Goal: Task Accomplishment & Management: Check status

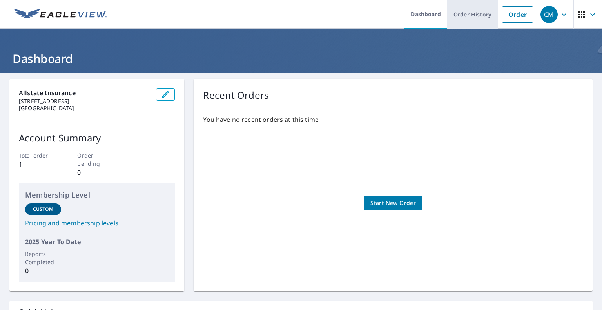
click at [481, 14] on link "Order History" at bounding box center [472, 14] width 51 height 29
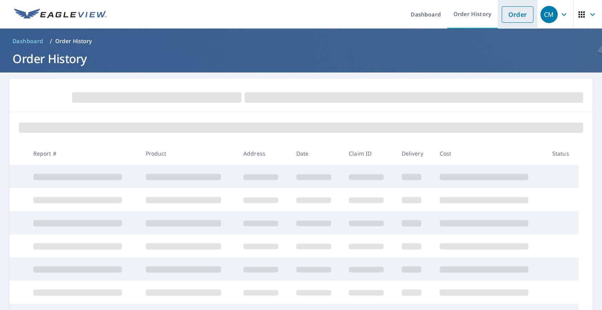
click at [519, 16] on link "Order" at bounding box center [518, 14] width 32 height 16
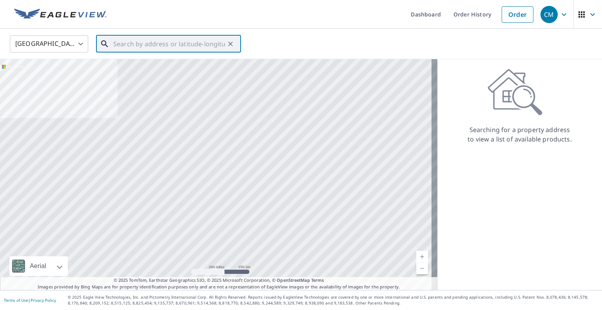
click at [159, 48] on input "text" at bounding box center [169, 44] width 112 height 22
paste input "[STREET_ADDRESS][PERSON_NAME] [GEOGRAPHIC_DATA]"
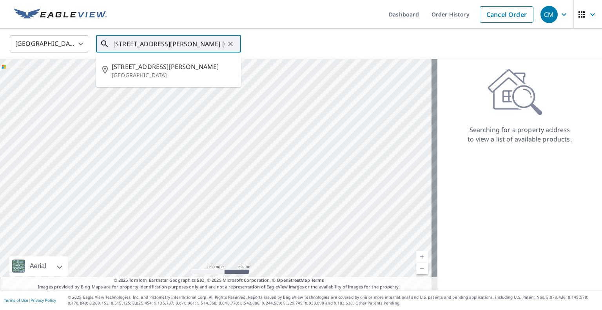
type input "[STREET_ADDRESS][PERSON_NAME] [GEOGRAPHIC_DATA]"
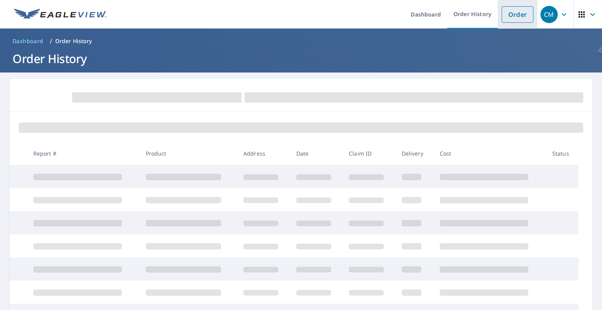
click at [503, 15] on link "Order" at bounding box center [518, 14] width 32 height 16
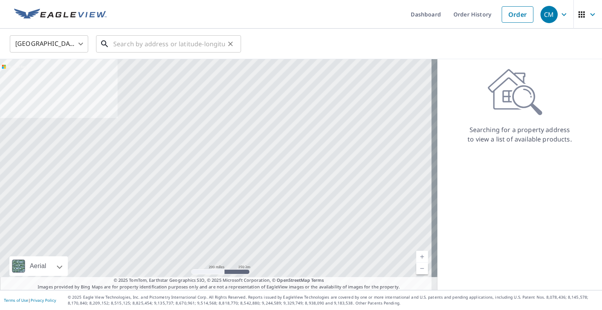
click at [171, 53] on div "​" at bounding box center [168, 43] width 145 height 17
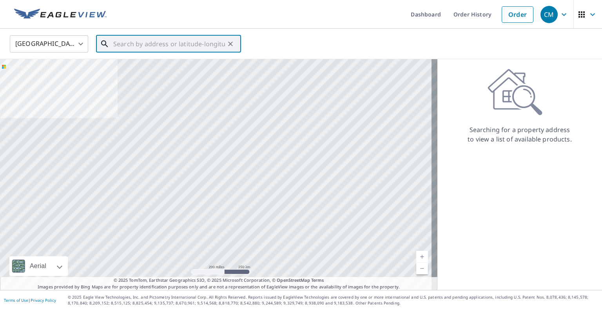
paste input "[STREET_ADDRESS][PERSON_NAME] [GEOGRAPHIC_DATA]"
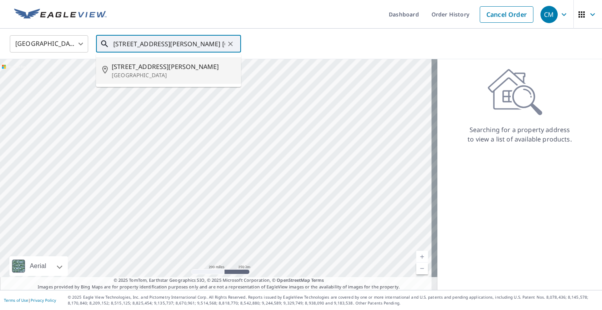
click at [178, 68] on span "[STREET_ADDRESS][PERSON_NAME]" at bounding box center [173, 66] width 123 height 9
type input "[STREET_ADDRESS][PERSON_NAME]"
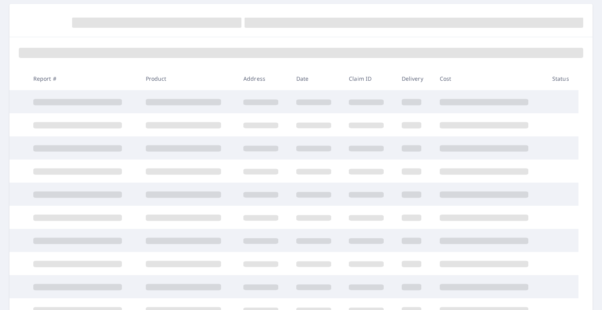
scroll to position [75, 0]
click at [317, 131] on td at bounding box center [316, 124] width 53 height 23
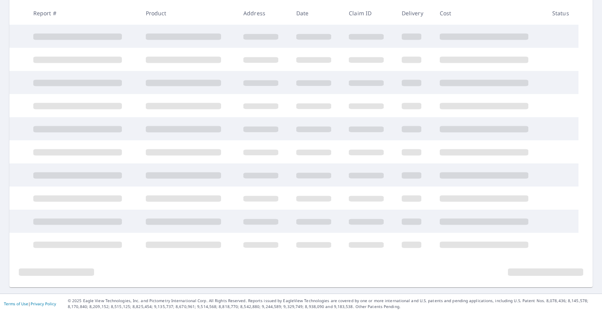
scroll to position [143, 0]
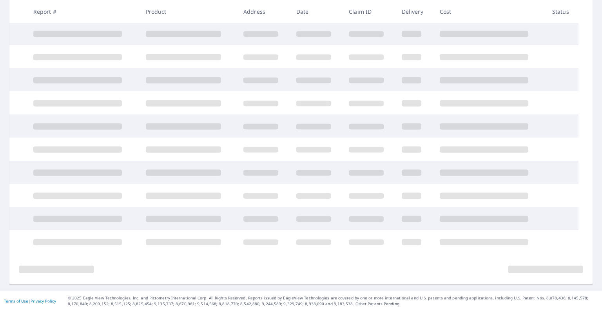
click at [547, 171] on td at bounding box center [562, 167] width 33 height 13
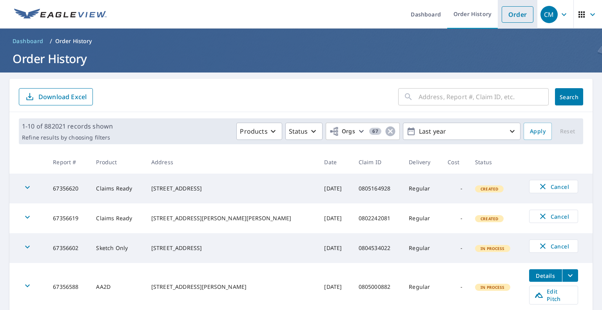
click at [506, 7] on link "Order" at bounding box center [518, 14] width 32 height 16
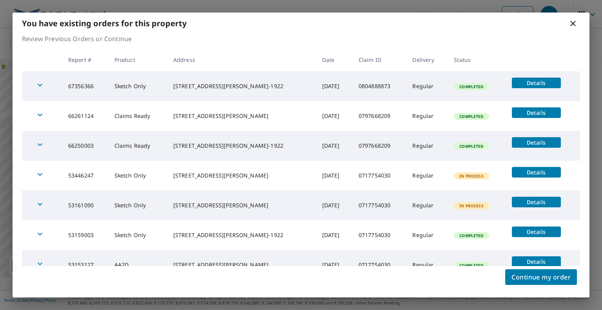
click at [517, 86] on span "Details" at bounding box center [537, 82] width 40 height 7
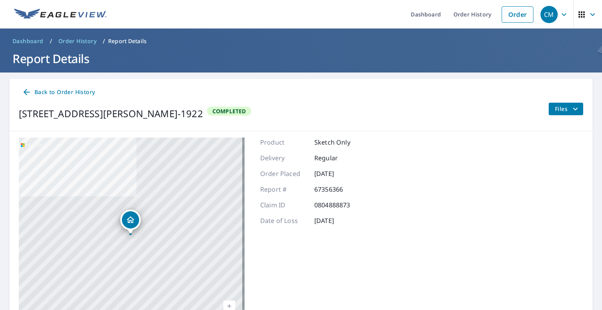
scroll to position [55, 0]
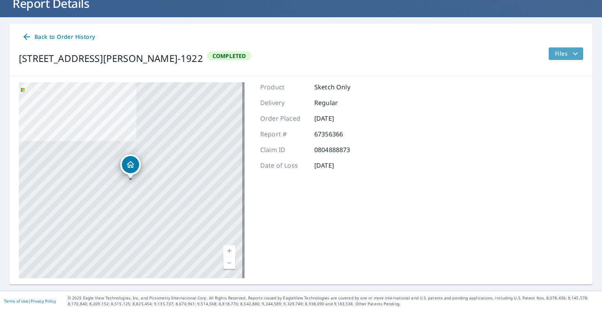
click at [561, 56] on span "Files" at bounding box center [567, 53] width 25 height 9
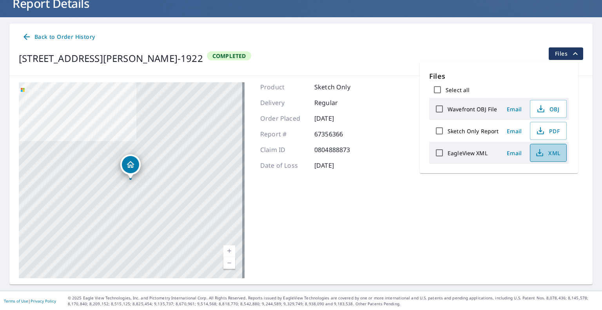
click at [539, 150] on icon "button" at bounding box center [539, 152] width 9 height 9
click at [538, 128] on icon "button" at bounding box center [540, 130] width 9 height 9
